Goal: Information Seeking & Learning: Learn about a topic

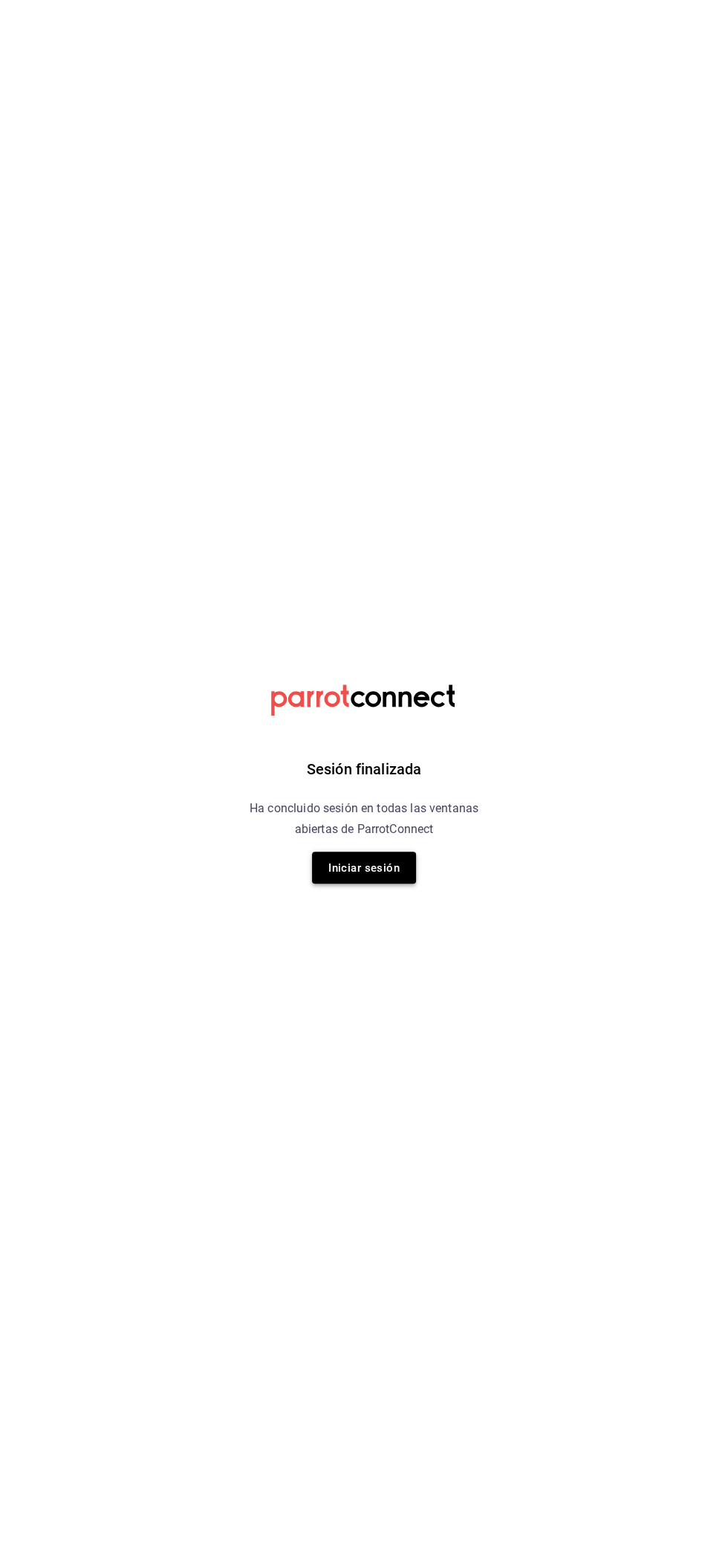
click at [359, 861] on font "Iniciar sesión" at bounding box center [364, 868] width 72 height 14
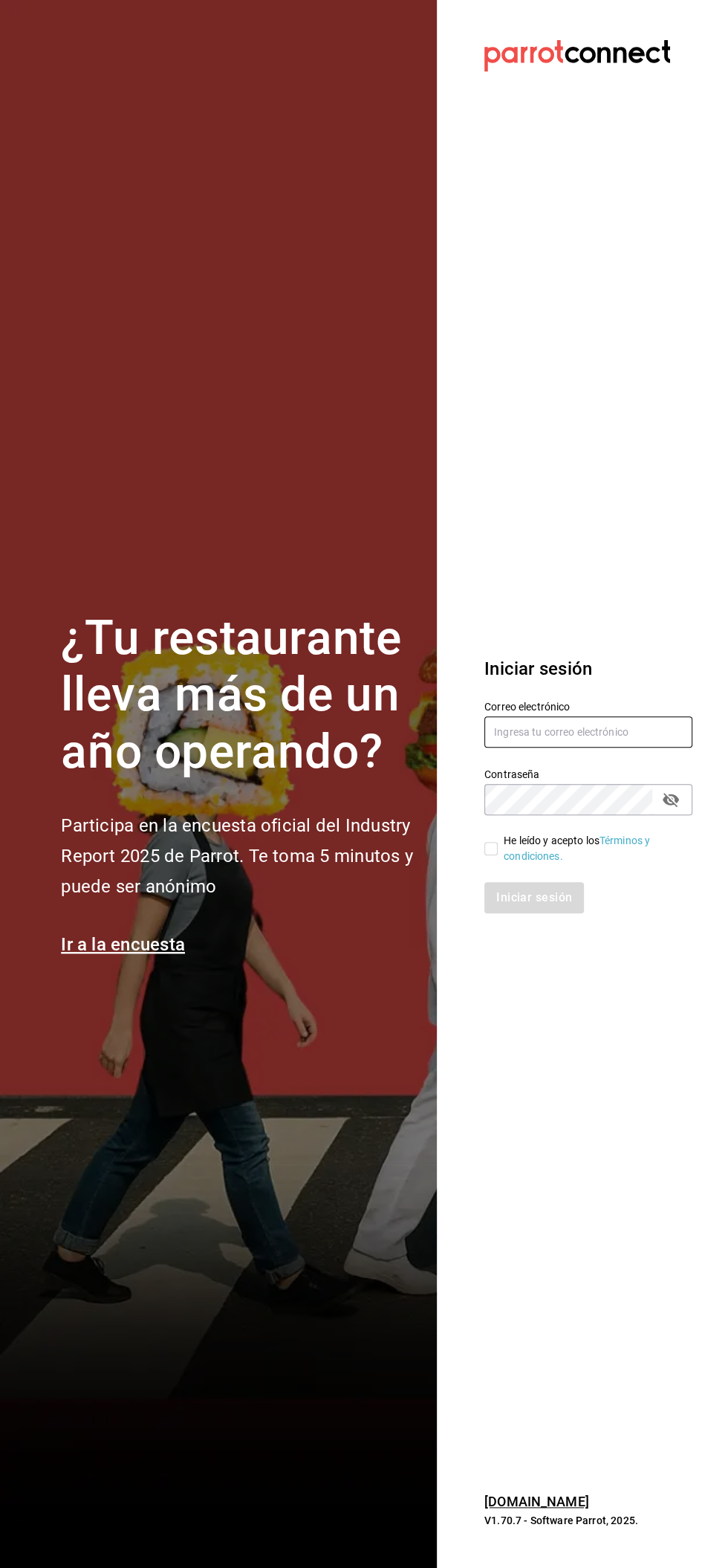
click at [583, 726] on input "text" at bounding box center [588, 732] width 208 height 31
type input "facturacion@beefcapital.com"
click at [490, 848] on input "He leído y acepto los Términos y condiciones." at bounding box center [491, 849] width 14 height 14
checkbox input "true"
click at [527, 904] on font "Iniciar sesión" at bounding box center [535, 897] width 76 height 14
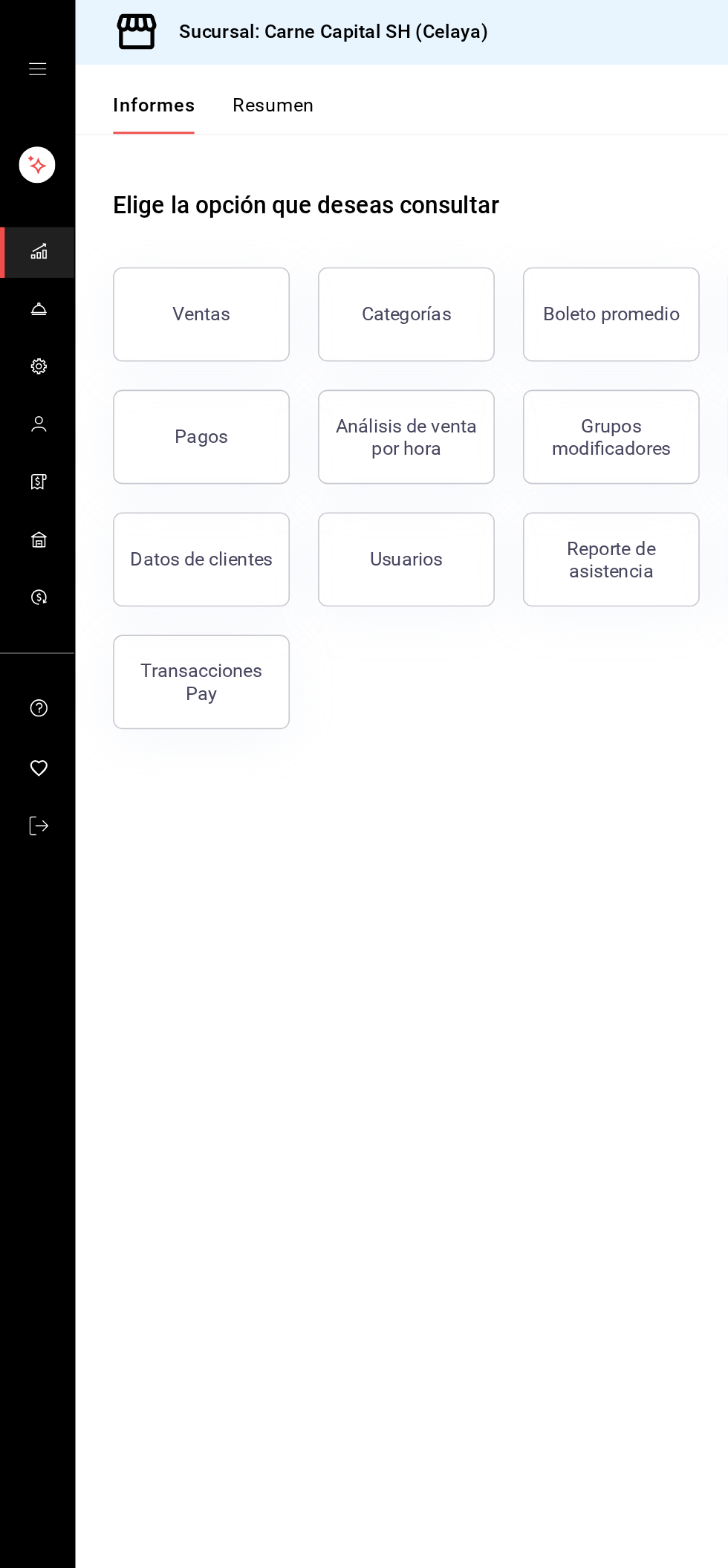
click at [23, 43] on icon "cajón abierto" at bounding box center [24, 45] width 12 height 12
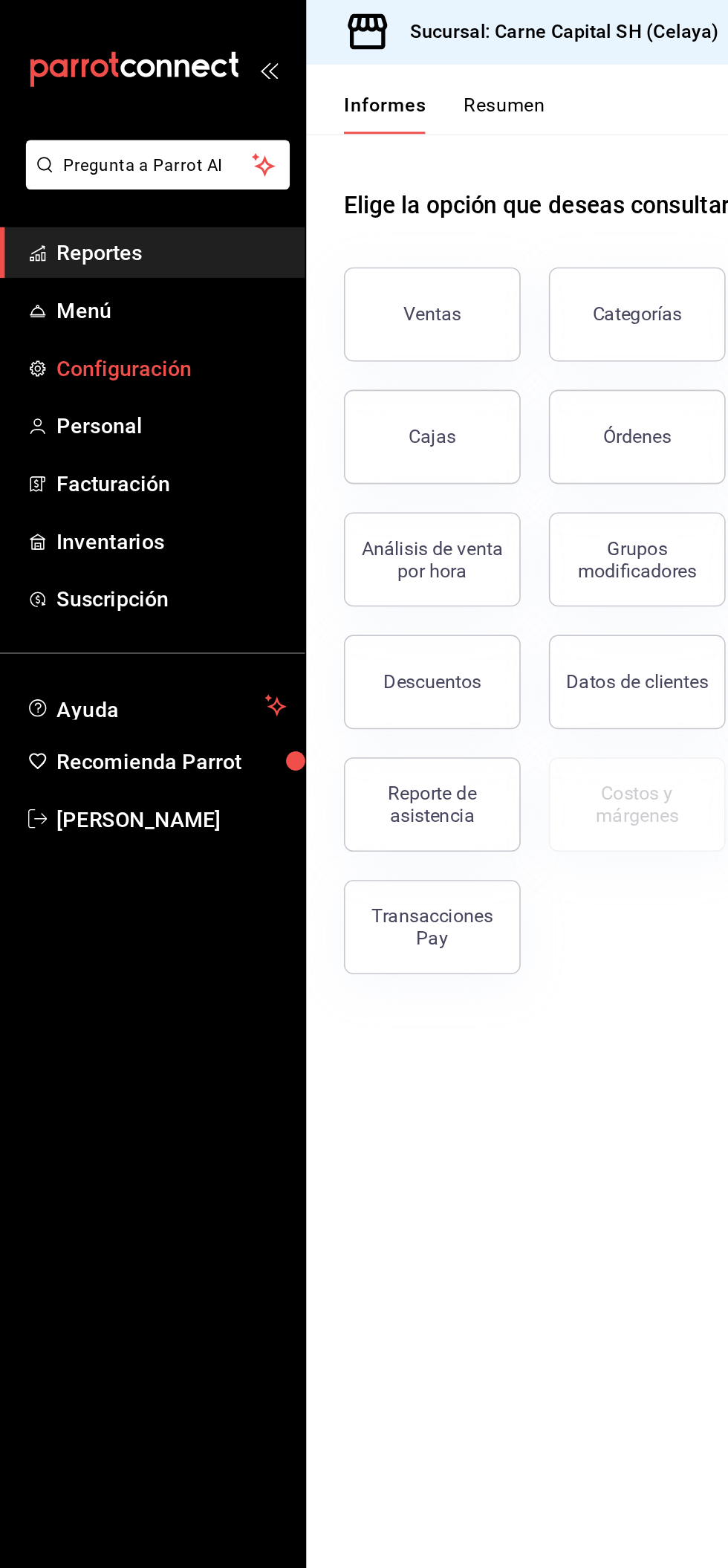
click at [136, 234] on span "Configuración" at bounding box center [108, 233] width 145 height 20
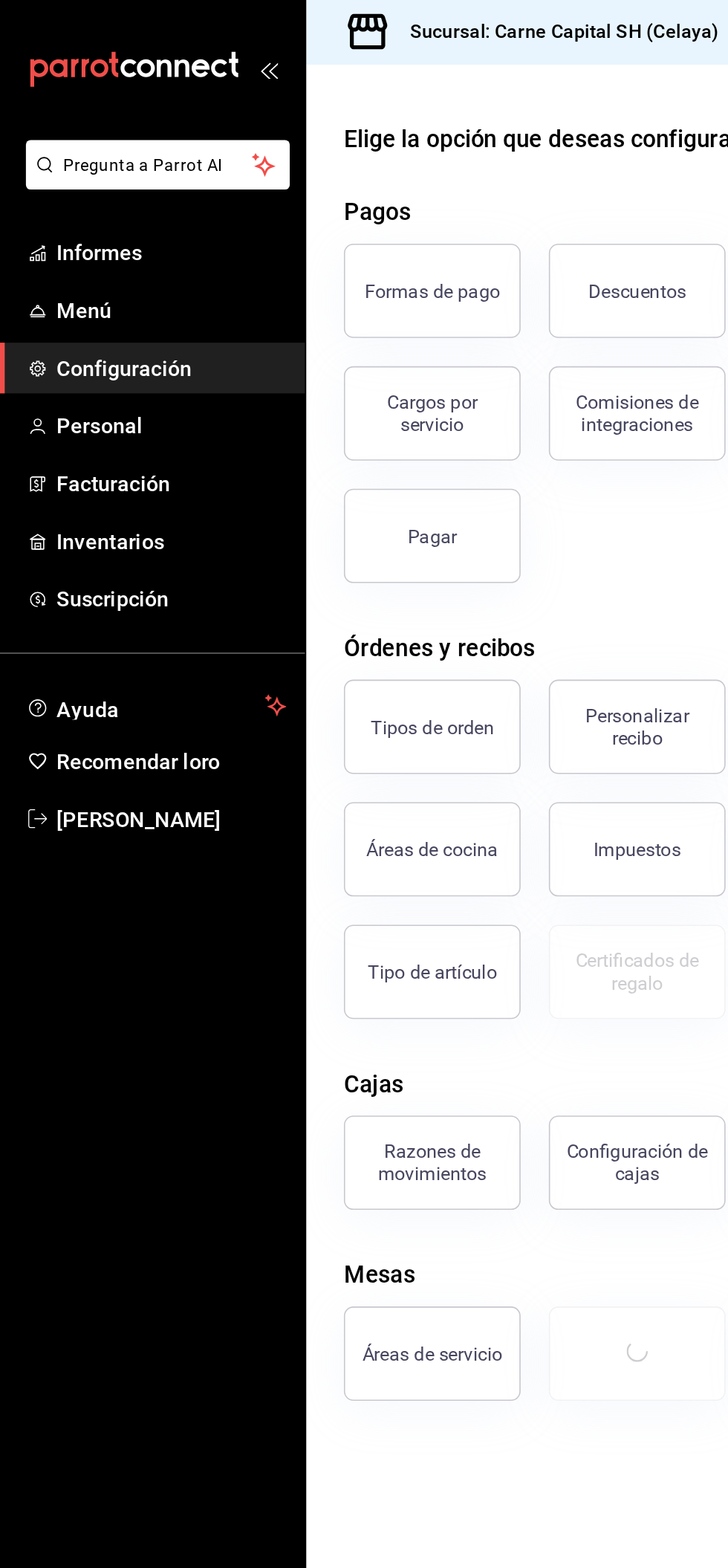
click at [366, 127] on div "Pagos" at bounding box center [461, 134] width 488 height 22
click at [172, 46] on icon "abrir_cajón_menú" at bounding box center [170, 45] width 12 height 12
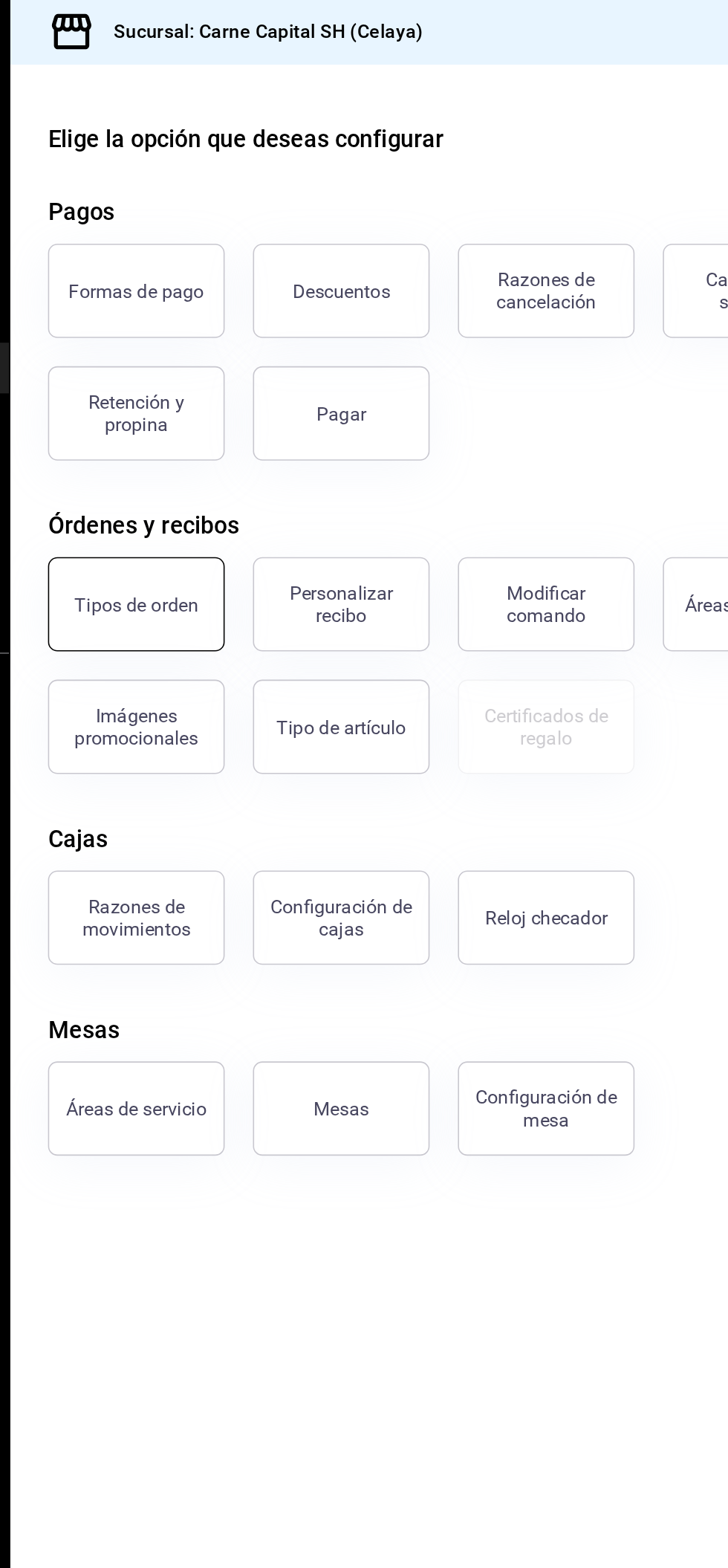
click at [108, 392] on button "Tipos de orden" at bounding box center [127, 382] width 111 height 59
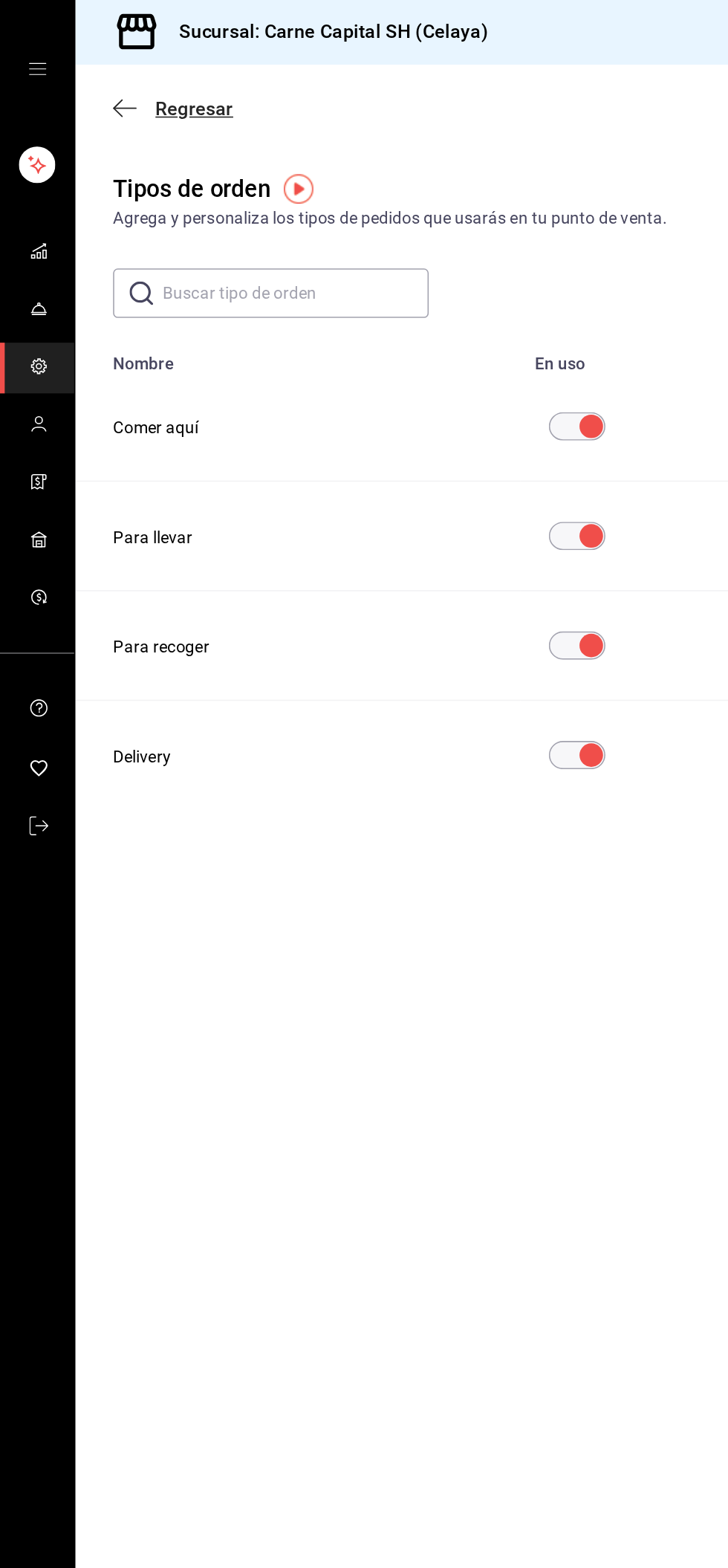
click at [74, 68] on icon "button" at bounding box center [78, 68] width 15 height 1
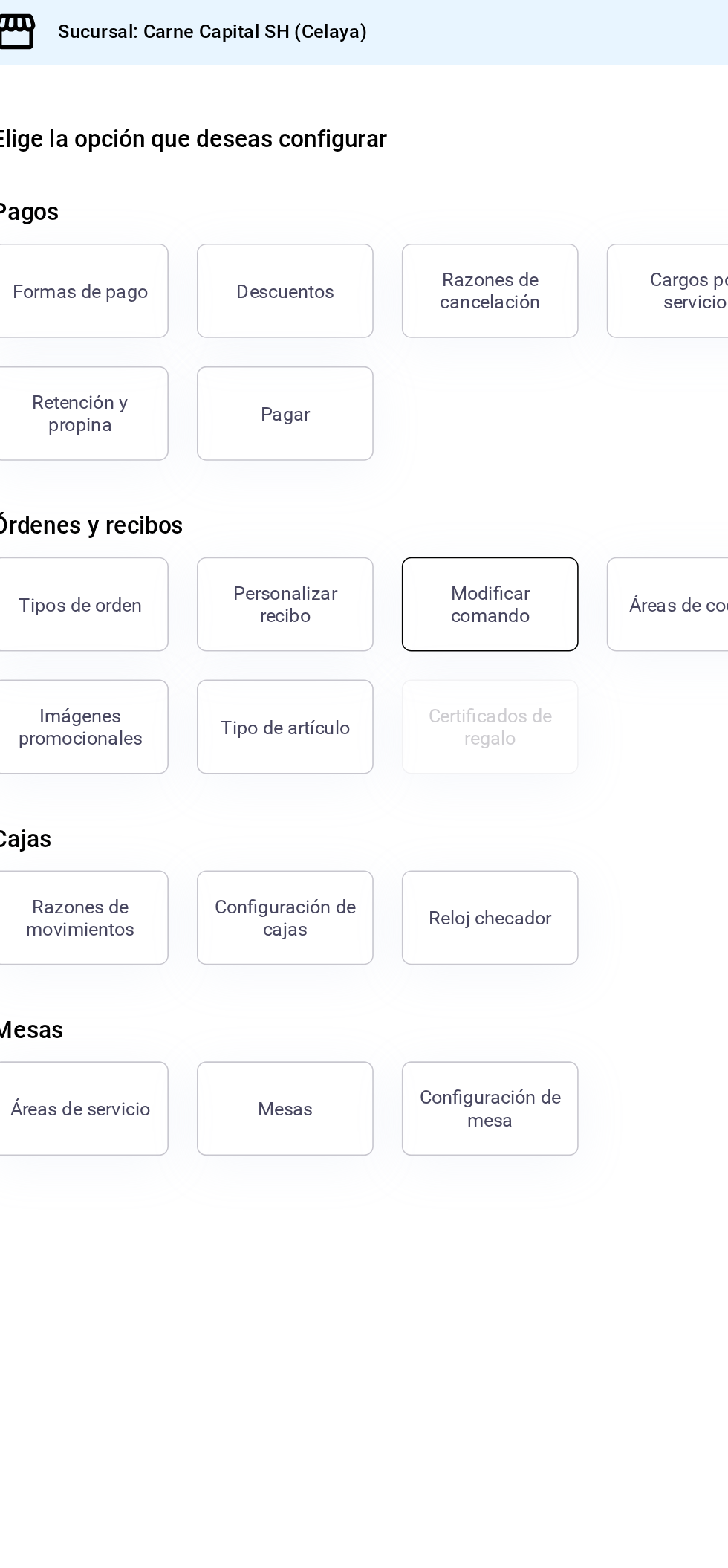
click at [353, 384] on div "Modificar comando" at bounding box center [385, 382] width 92 height 28
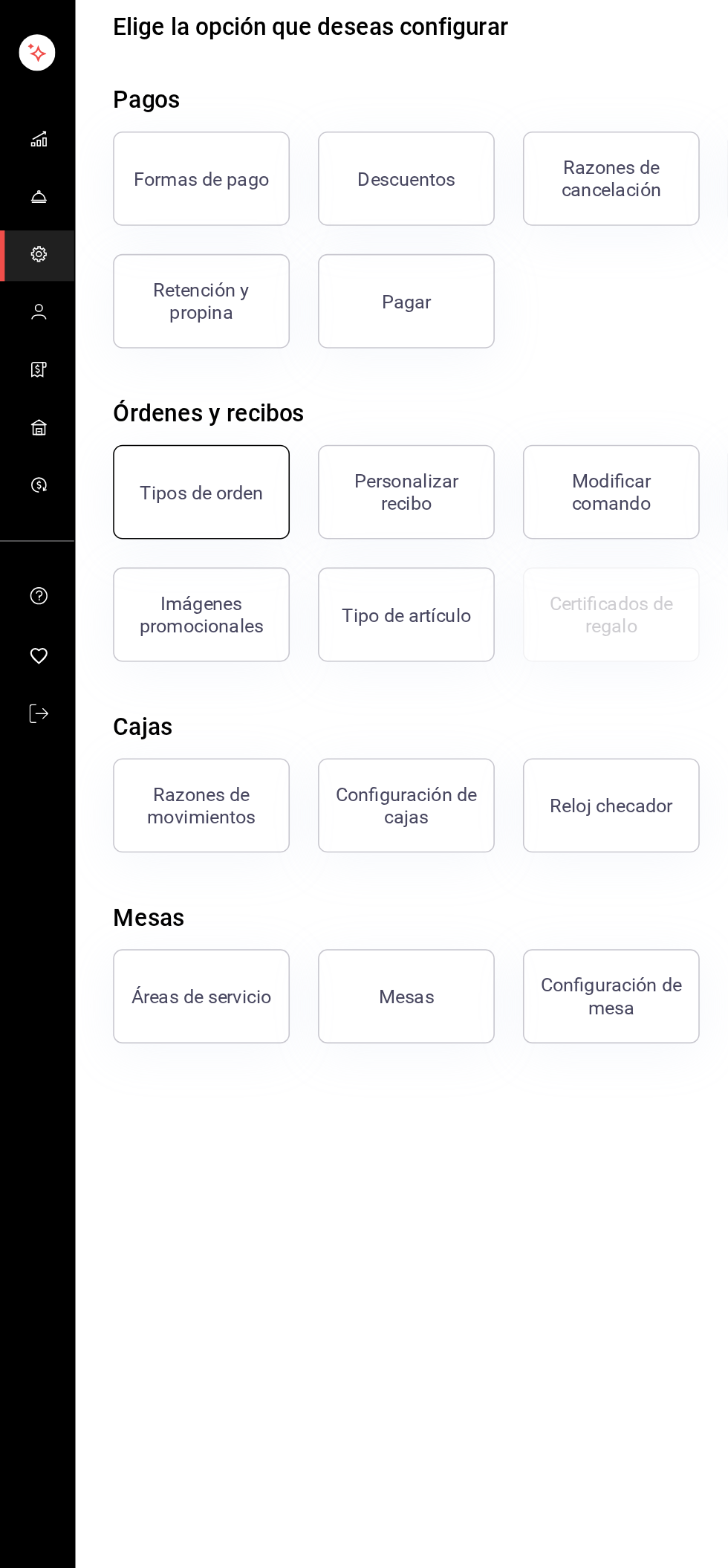
click at [146, 396] on button "Tipos de orden" at bounding box center [127, 382] width 111 height 59
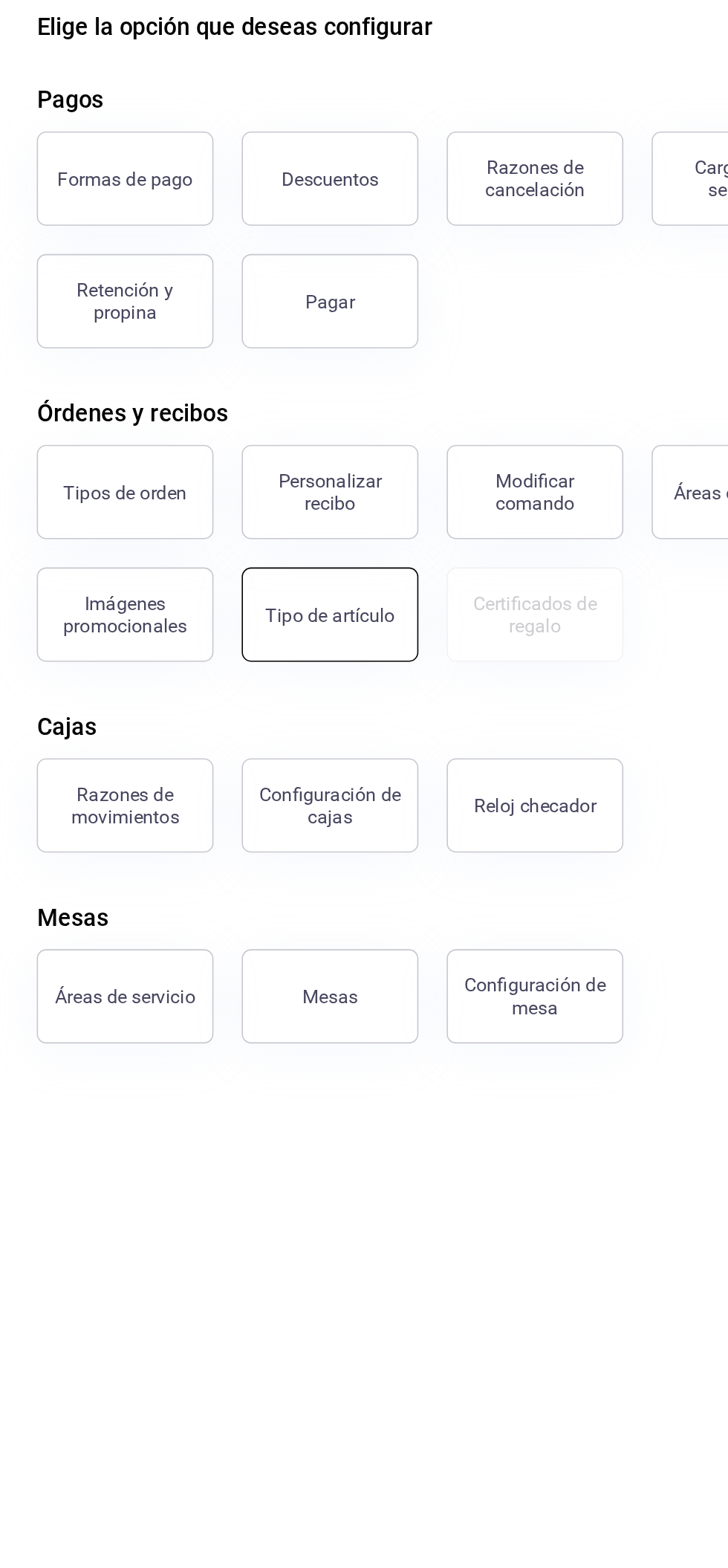
click at [269, 457] on font "Tipo de artículo" at bounding box center [256, 459] width 82 height 14
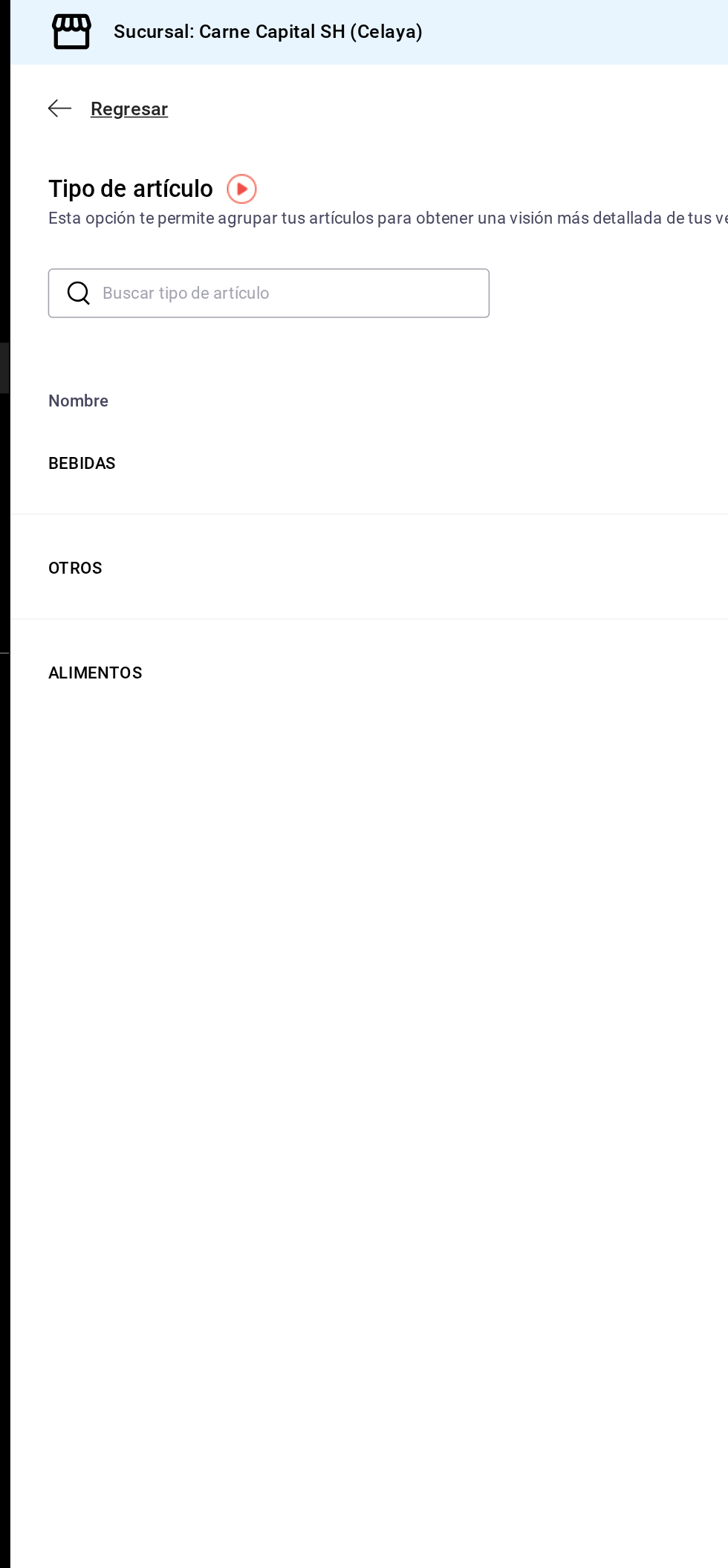
click at [74, 69] on icon "button" at bounding box center [78, 68] width 15 height 1
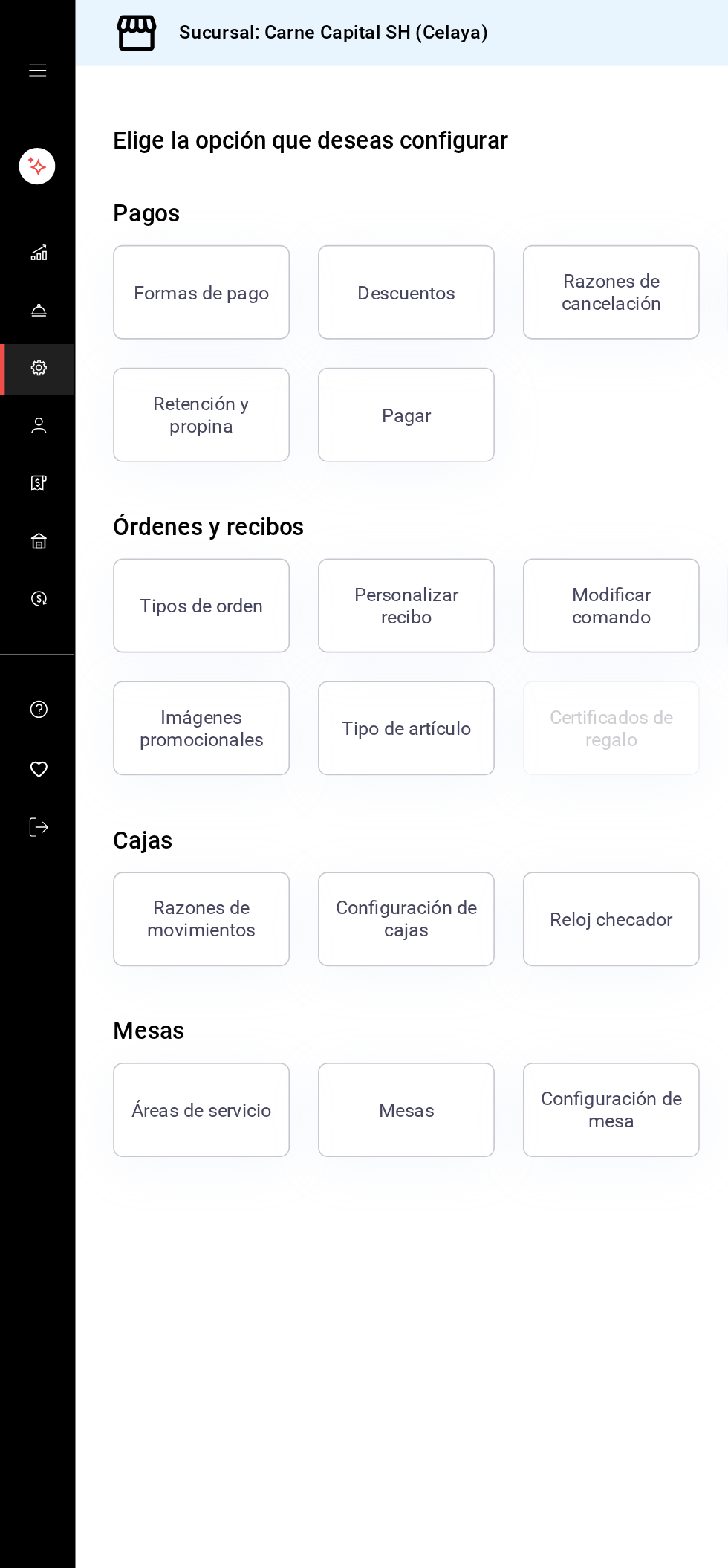
click at [26, 47] on icon "cajón abierto" at bounding box center [23, 44] width 11 height 8
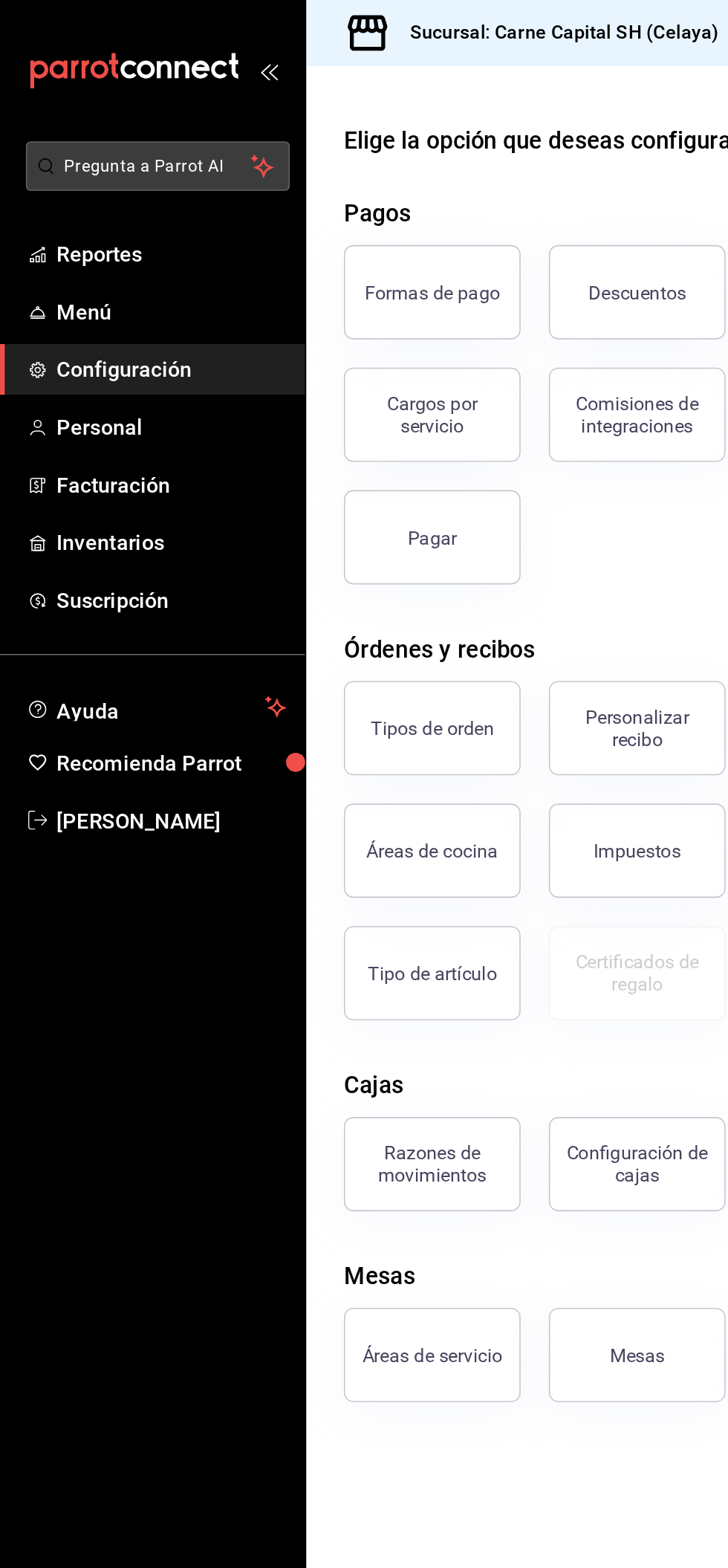
click at [97, 106] on span "Pregunta a Parrot AI" at bounding box center [99, 105] width 118 height 16
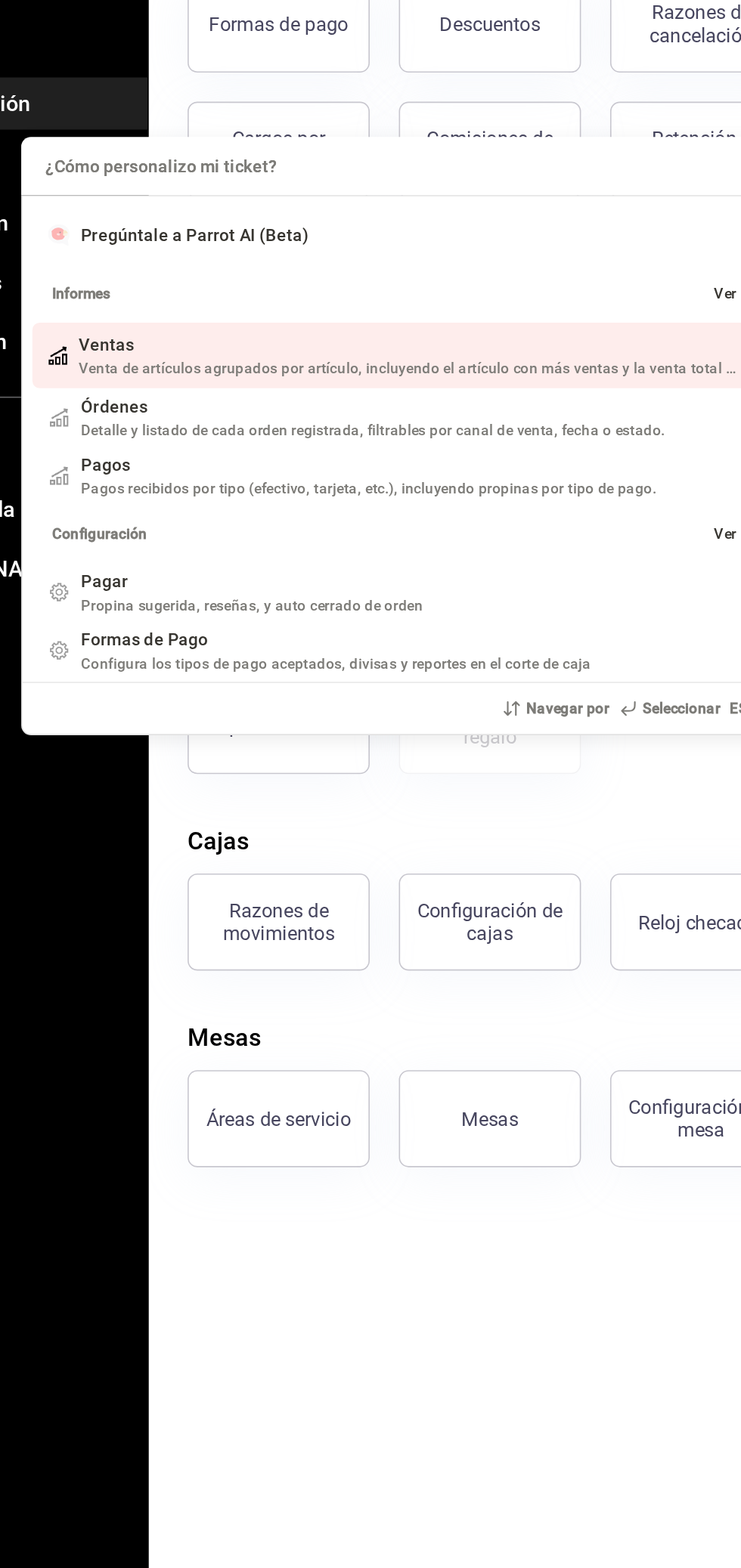
click at [255, 281] on input "Quiero cancelar una orden" at bounding box center [370, 275] width 488 height 36
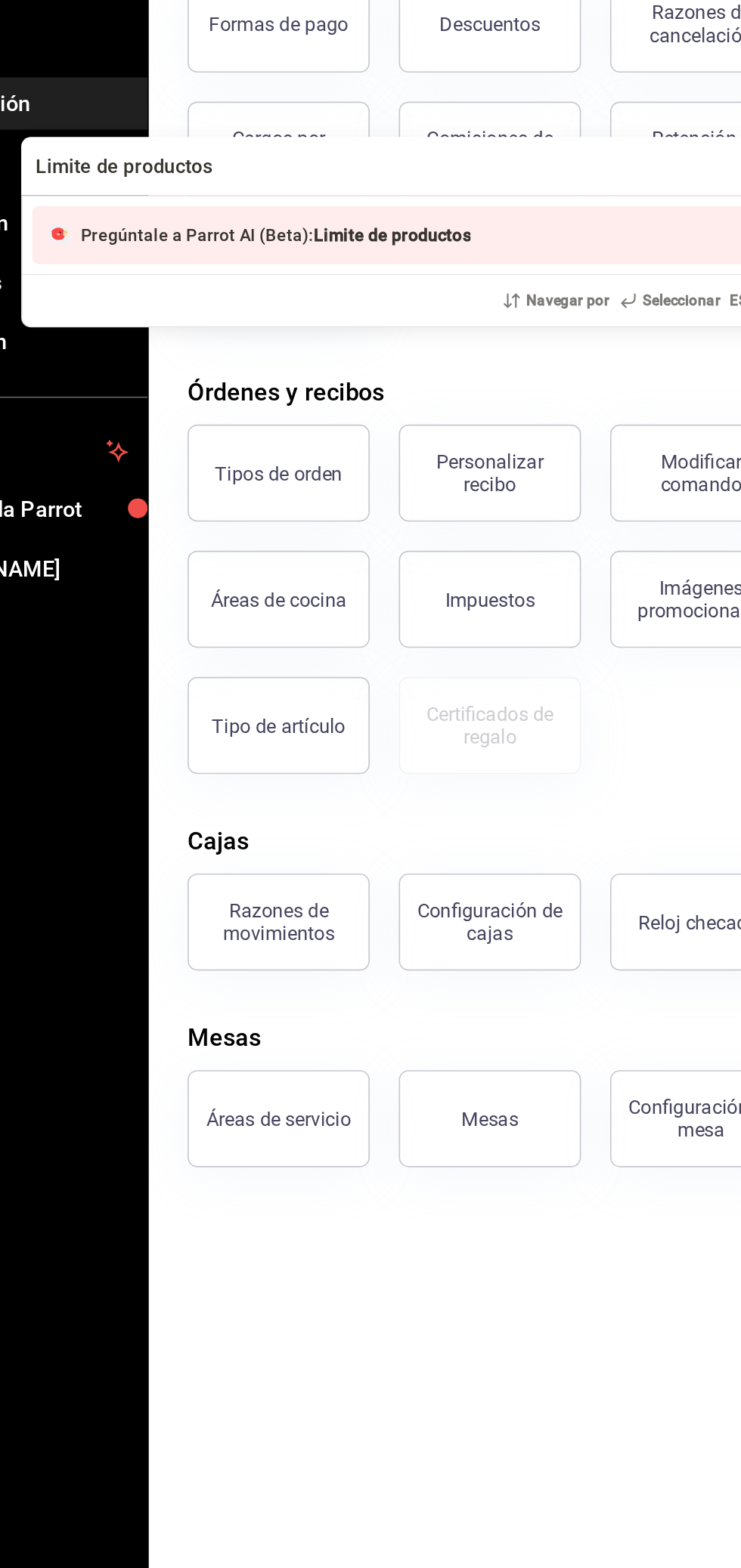
type input "Limite de productos"
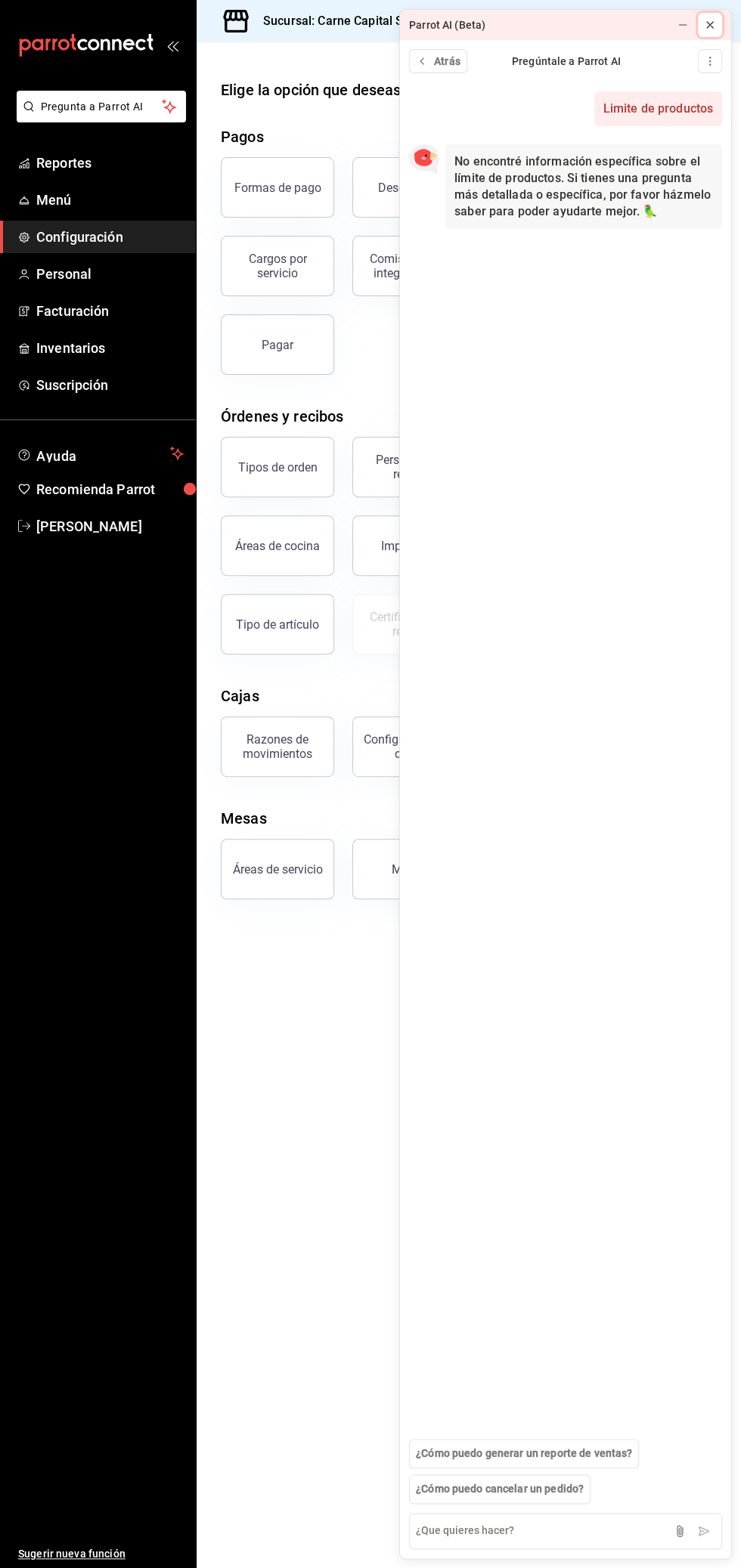
click at [700, 20] on button at bounding box center [710, 25] width 25 height 25
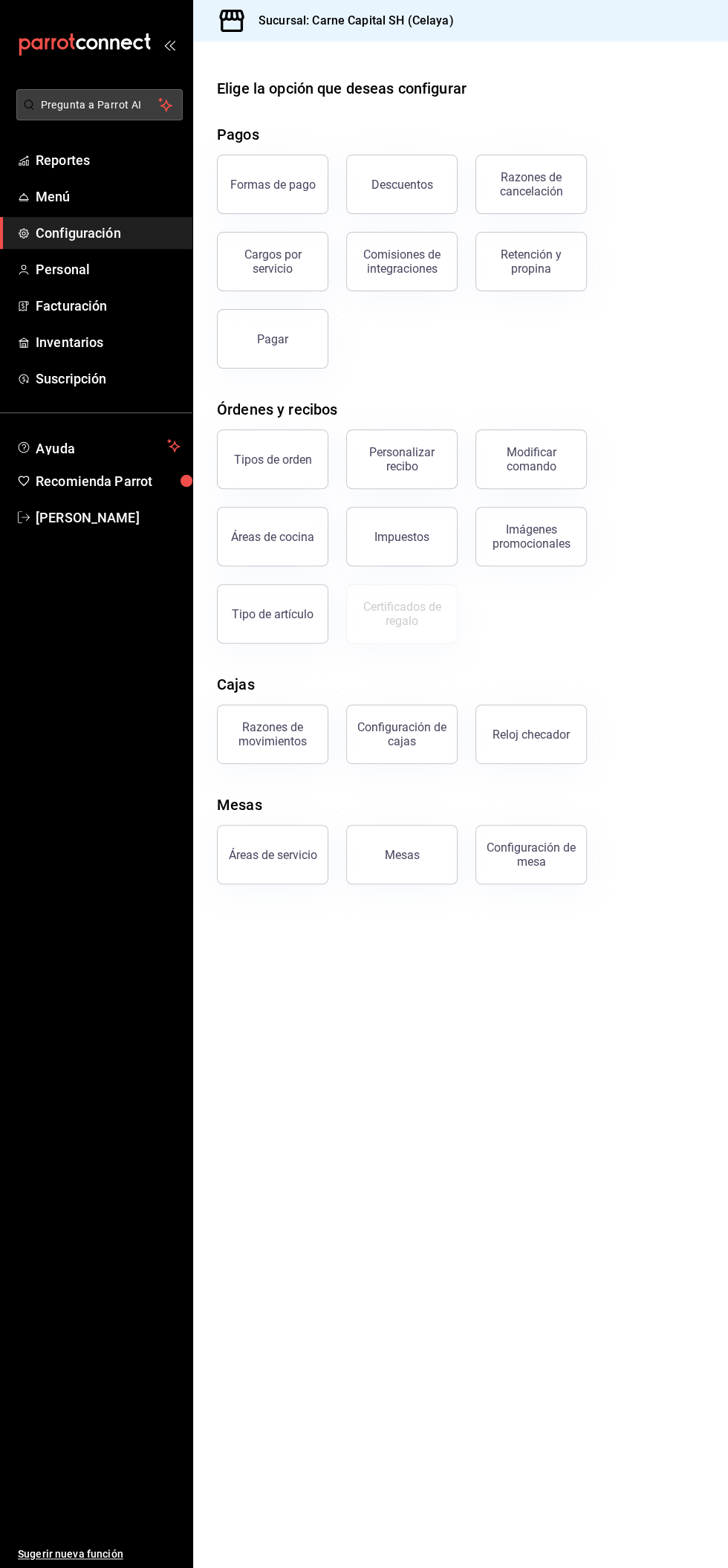
click at [130, 105] on span "Pregunta a Parrot AI" at bounding box center [99, 105] width 118 height 16
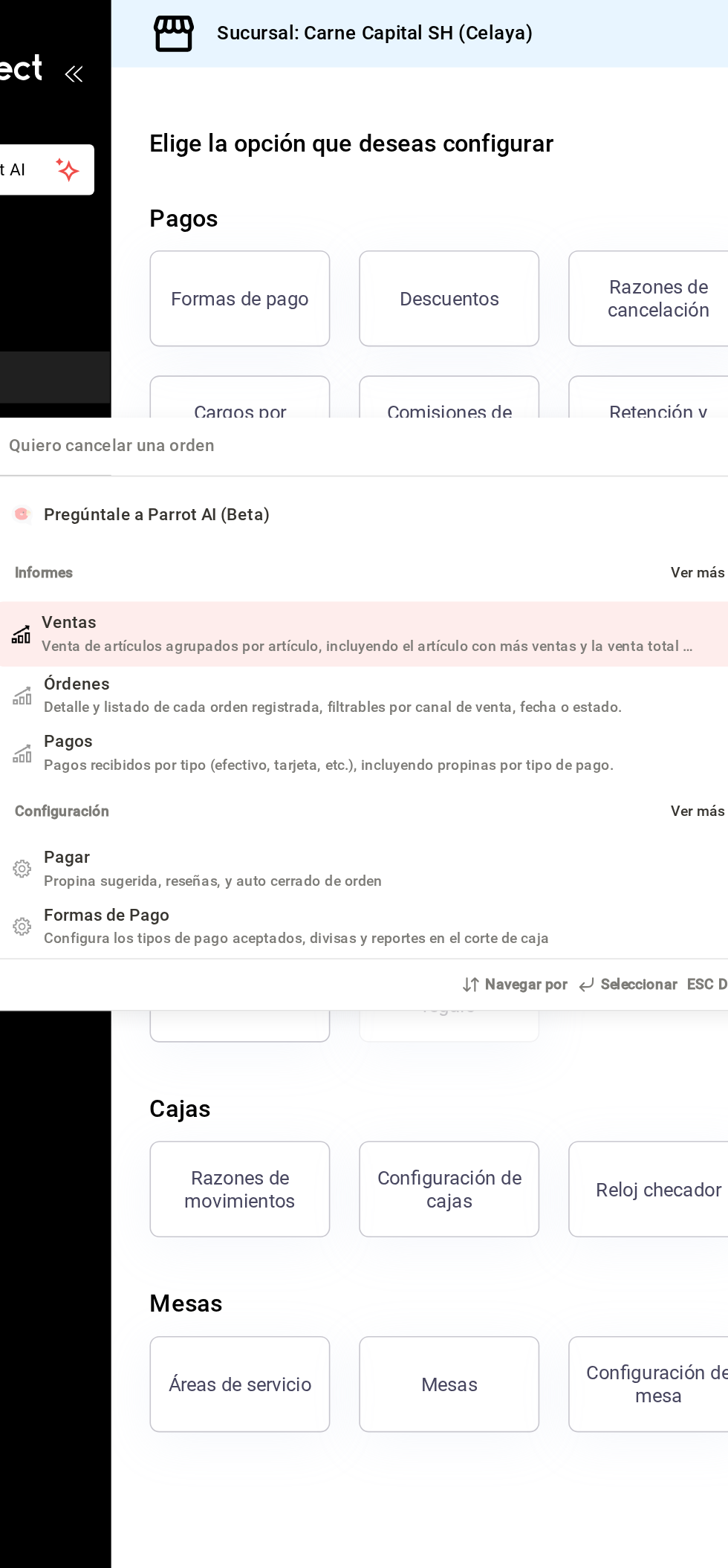
click at [353, 278] on input "Quiero cancelar una orden" at bounding box center [364, 275] width 480 height 35
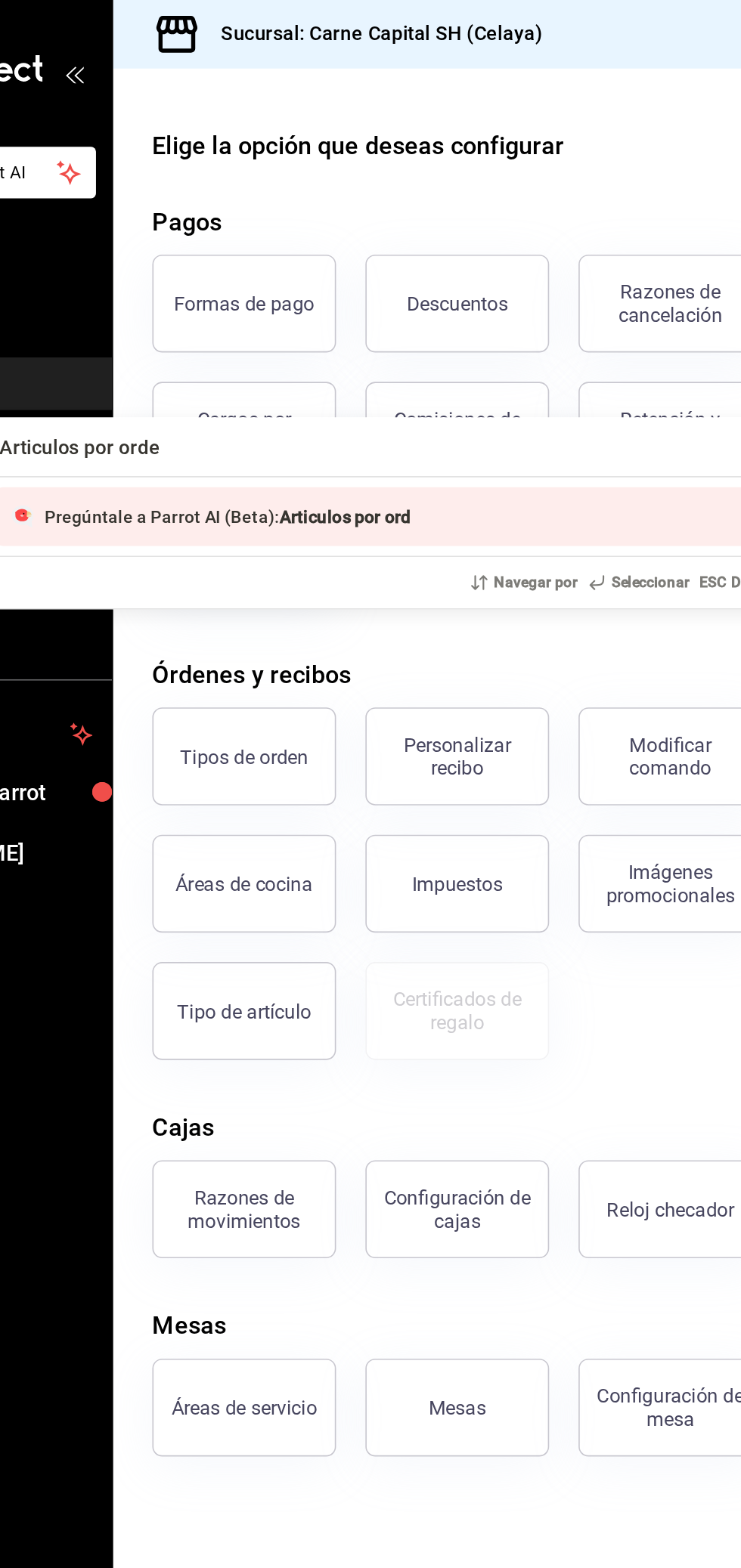
type input "Articulos por orden"
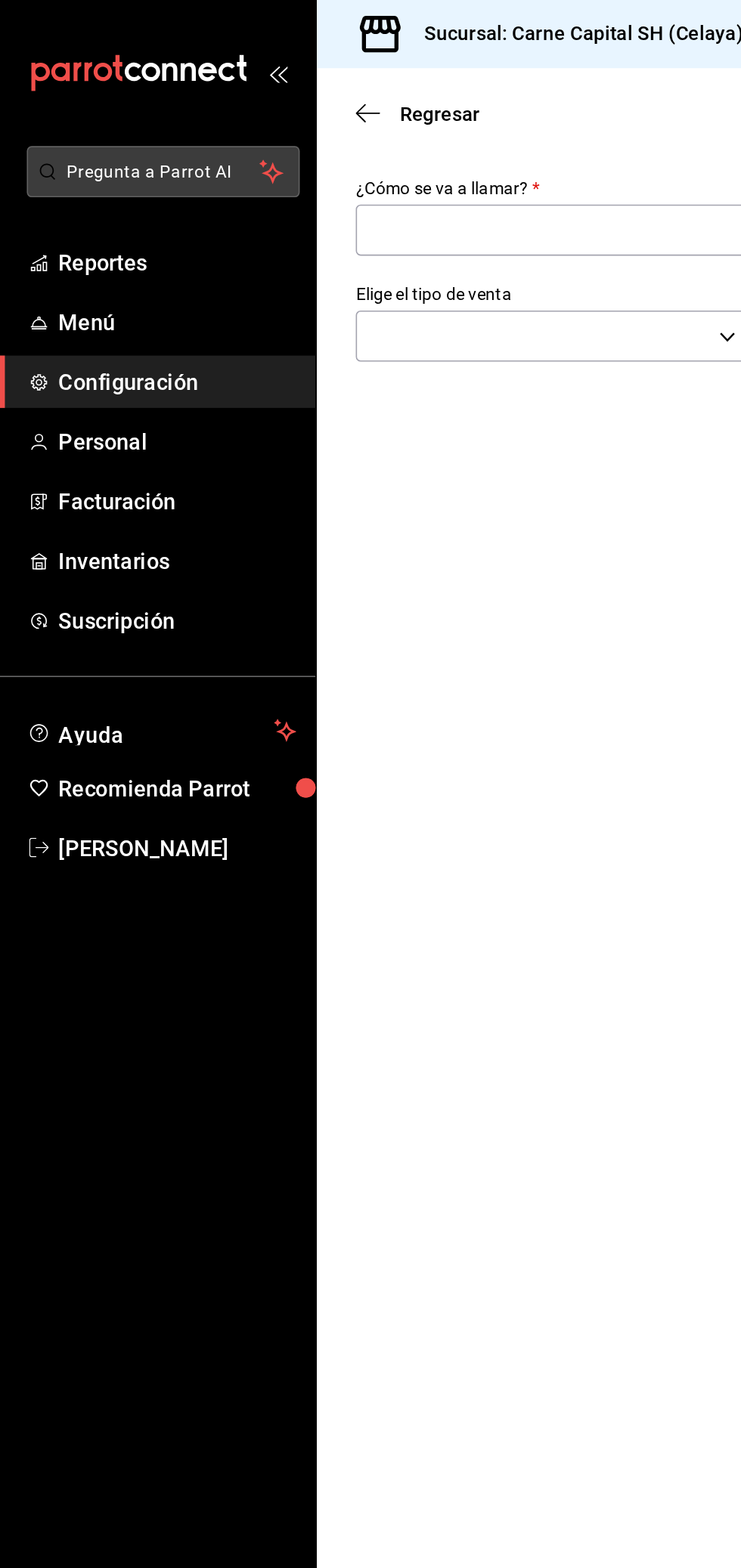
click at [112, 109] on span "Pregunta a Parrot AI" at bounding box center [101, 107] width 120 height 16
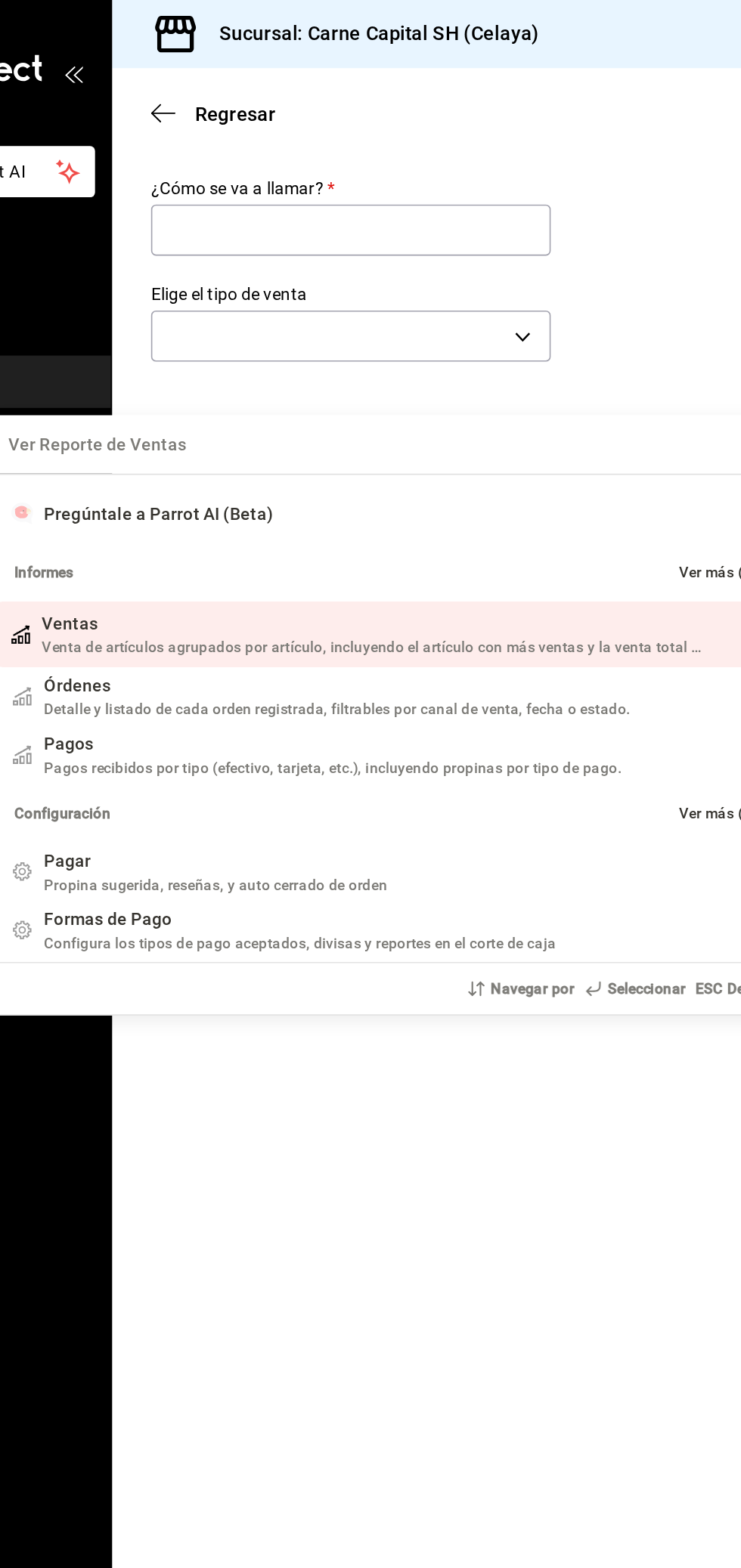
click at [394, 442] on font "Detalle y listado de cada orden registrada, filtrables por canal de venta, fech…" at bounding box center [336, 441] width 364 height 11
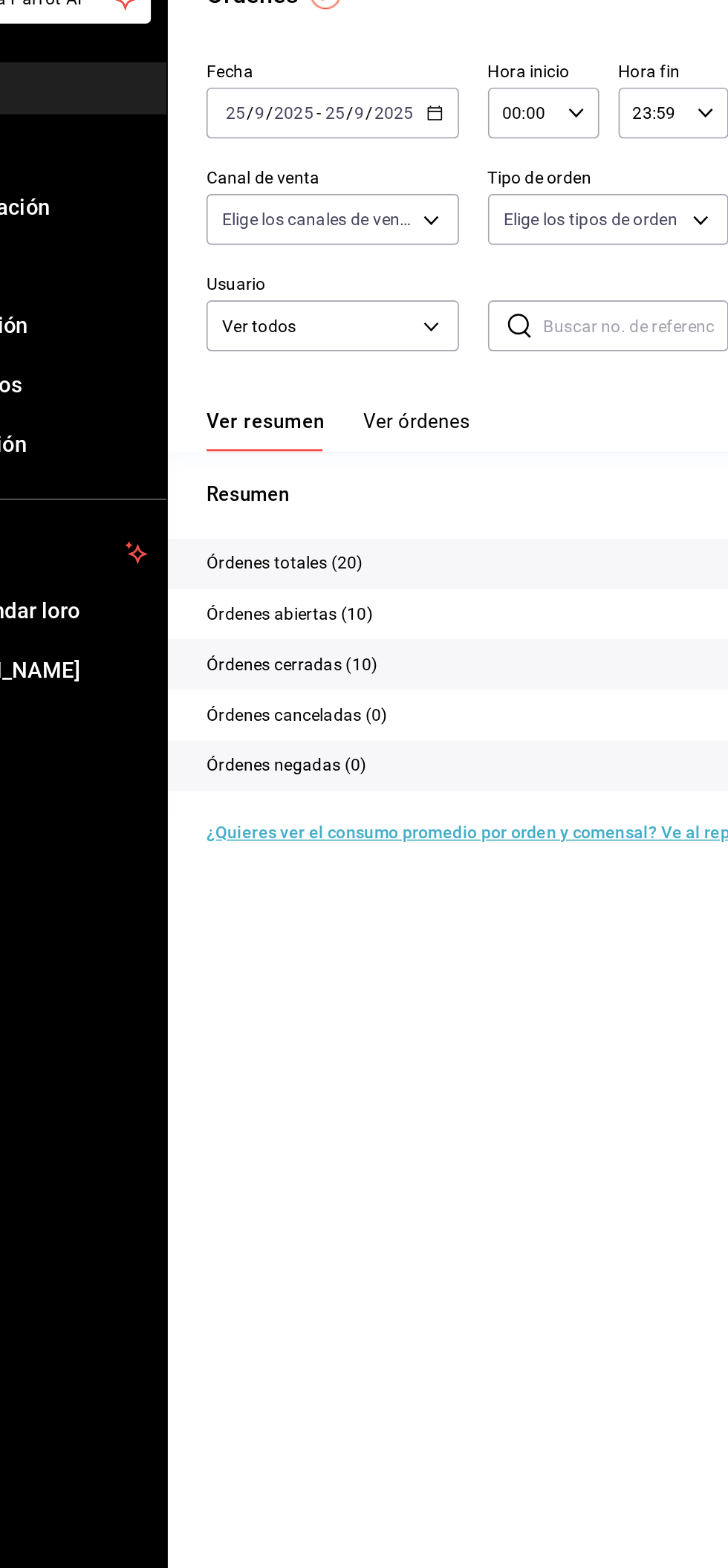
click at [460, 622] on font "¿Quieres ver el consumo promedio por orden y comensal? Ve al reporte de Ticket …" at bounding box center [435, 618] width 437 height 12
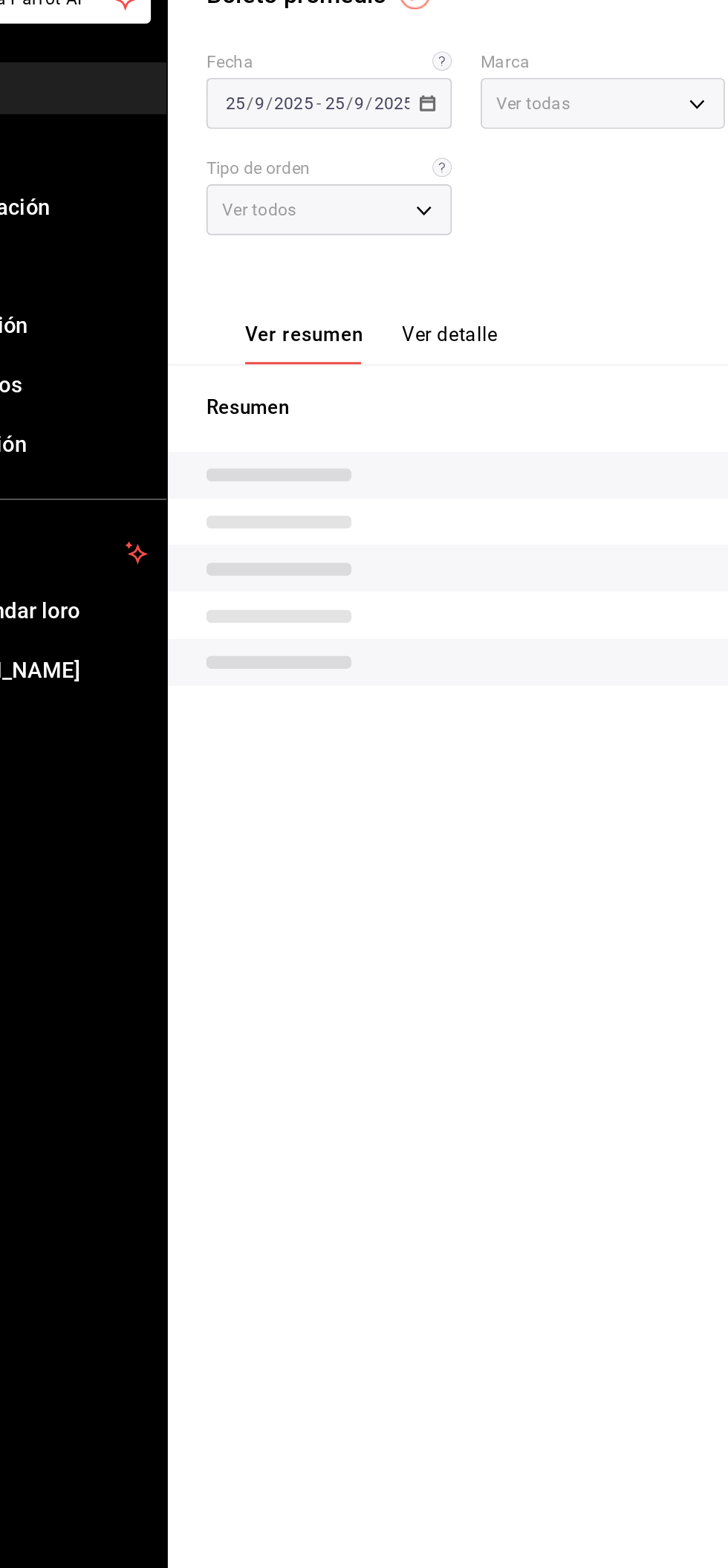
type input "e3bbe20f-edfc-40c7-bd32-db162cca2159"
type input "PARROT,UBER_EATS,RAPPI,DIDI_FOOD,ONLINE"
type input "40c5e683-75c1-4936-9801-c6bf14473bce,58ee068f-dacd-4c7e-9bc8-8f64a77bc431,7e2e8…"
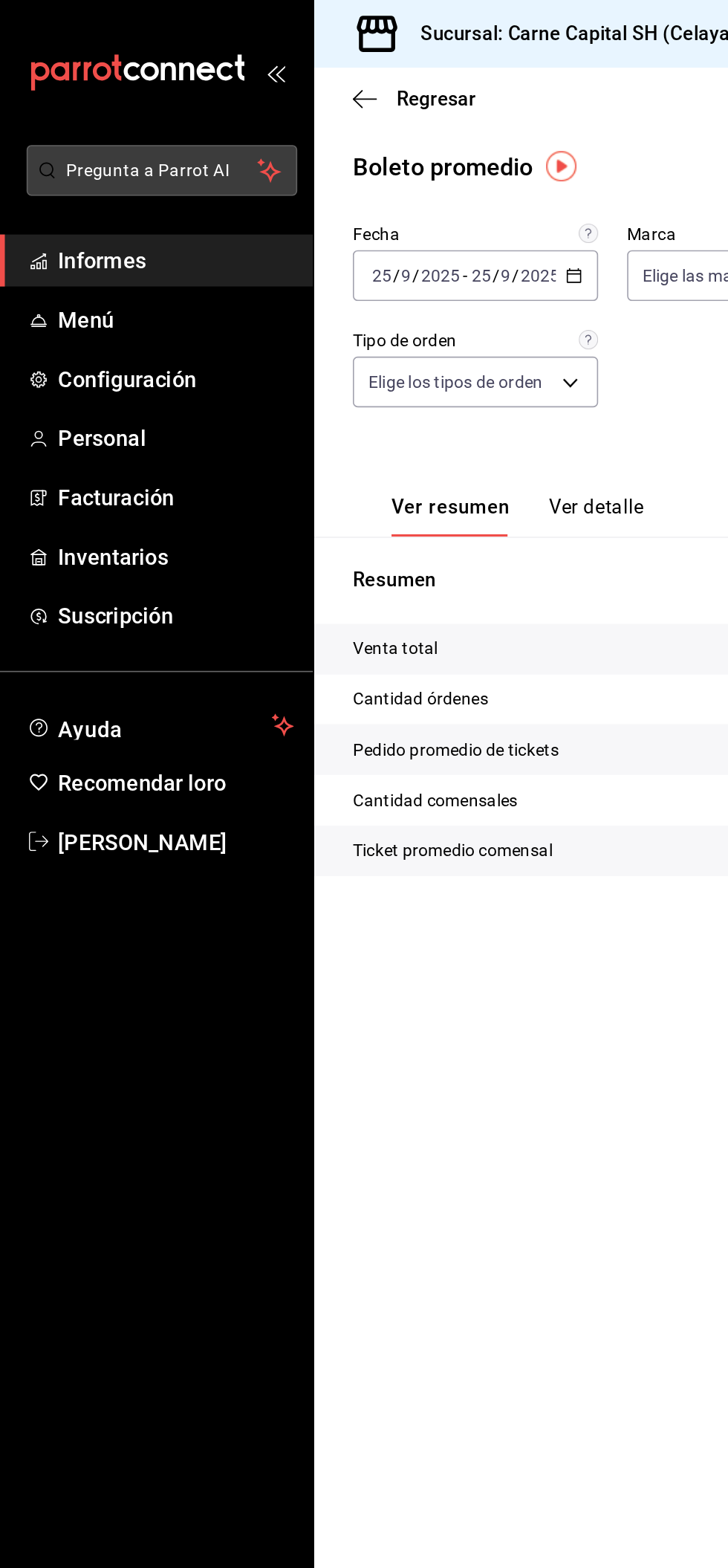
click at [101, 104] on font "Pregunta a Parrot AI" at bounding box center [90, 105] width 101 height 12
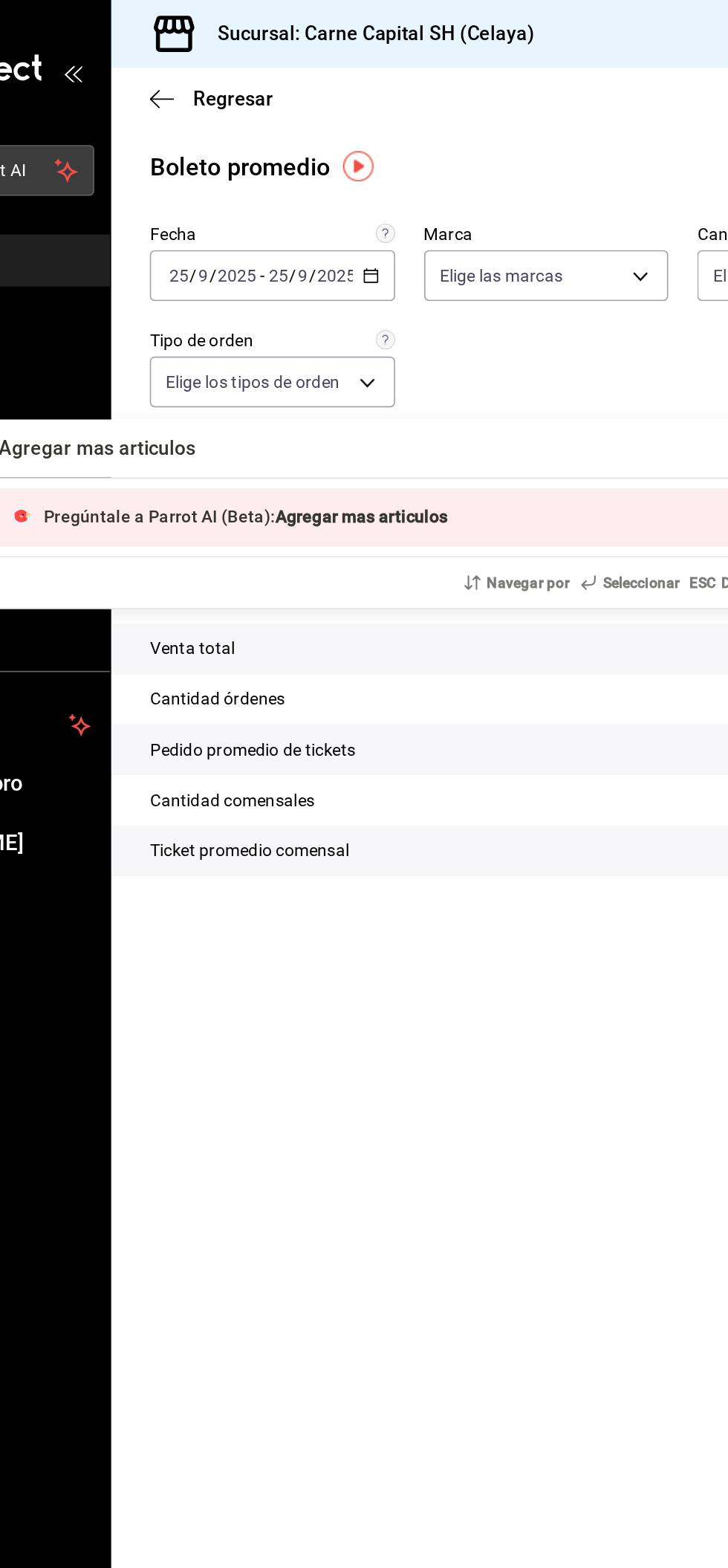
type input "Agregar mas articulos"
